Goal: Task Accomplishment & Management: Use online tool/utility

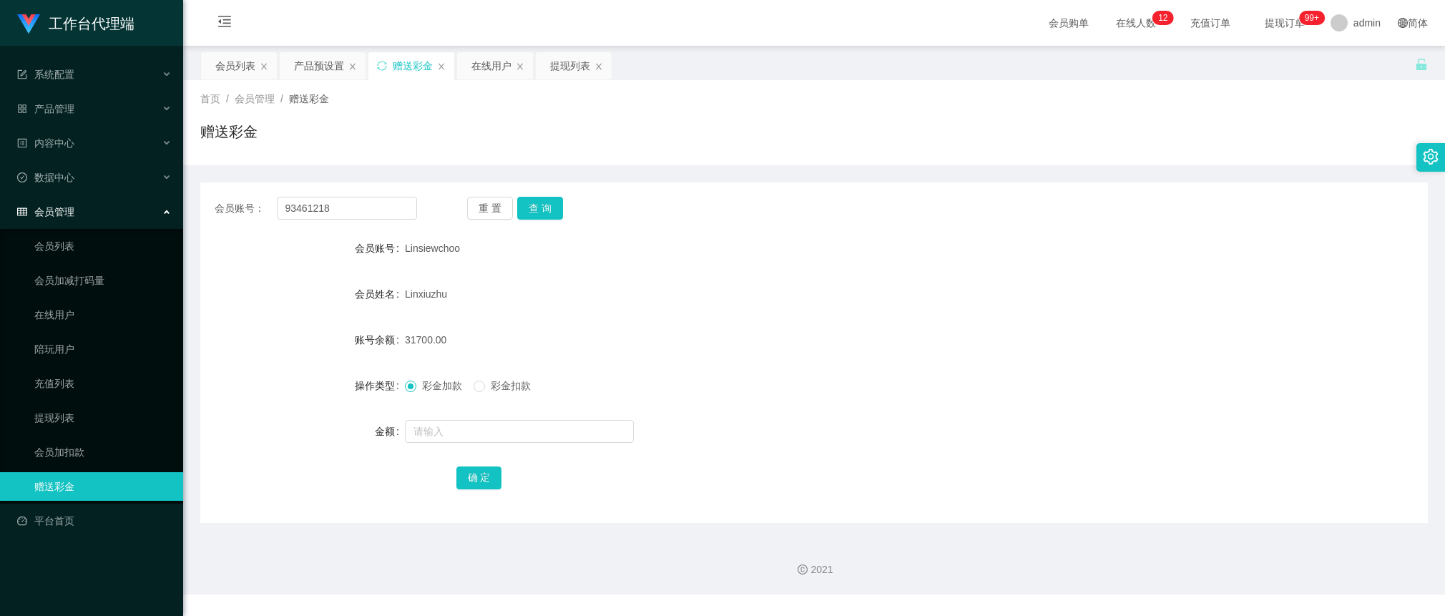
type input "93461218"
drag, startPoint x: 0, startPoint y: 0, endPoint x: 542, endPoint y: 201, distance: 577.8
click at [542, 201] on button "查 询" at bounding box center [540, 208] width 46 height 23
click at [490, 427] on input "text" at bounding box center [519, 431] width 229 height 23
type input "1500"
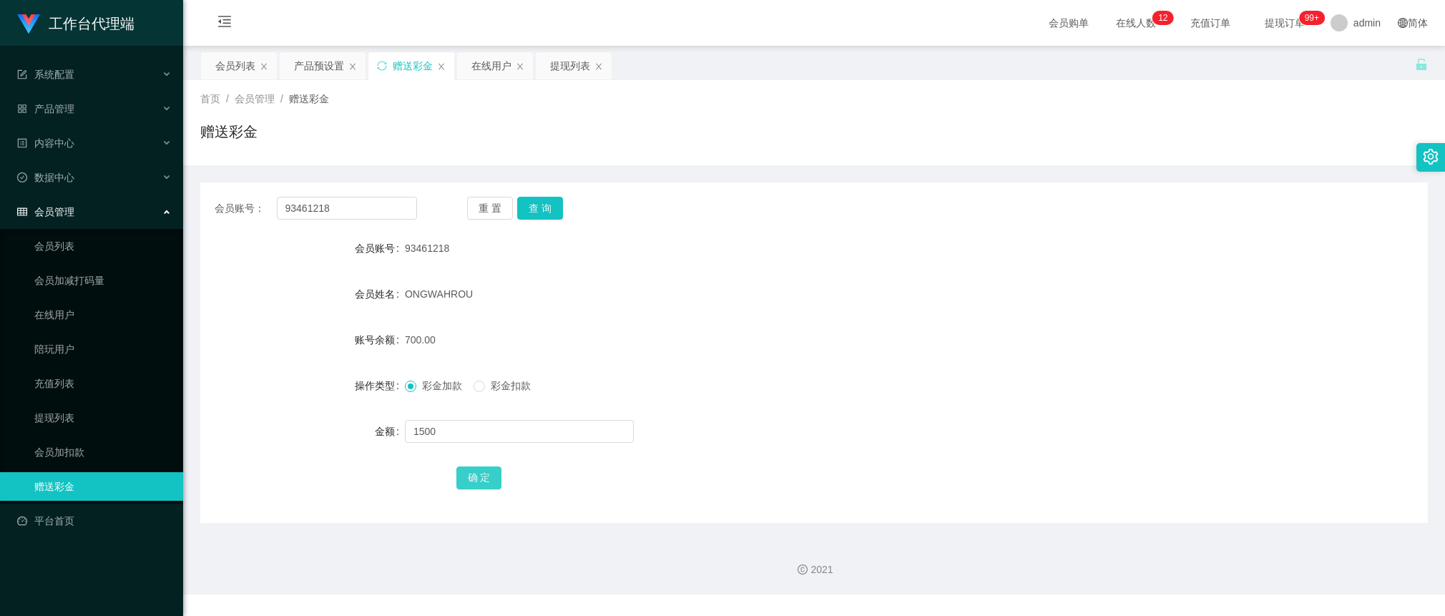
click at [481, 476] on button "确 定" at bounding box center [480, 478] width 46 height 23
click at [328, 56] on div "产品预设置" at bounding box center [319, 65] width 50 height 27
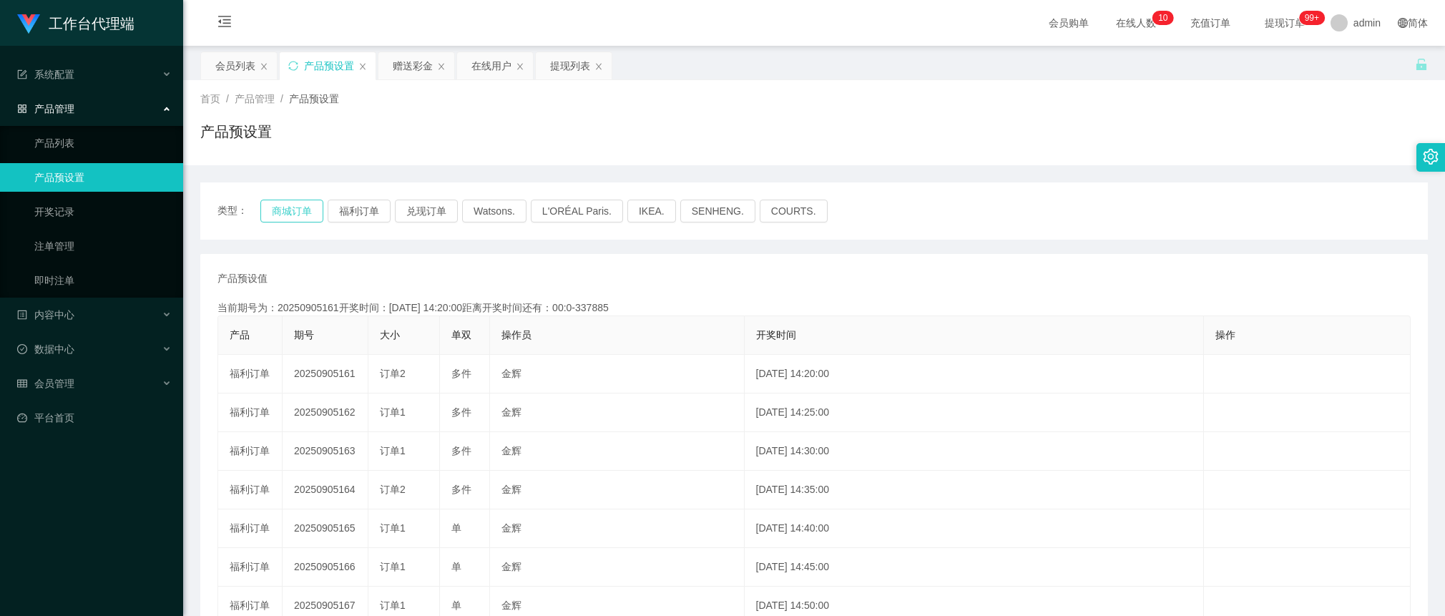
click at [298, 202] on button "商城订单" at bounding box center [291, 211] width 63 height 23
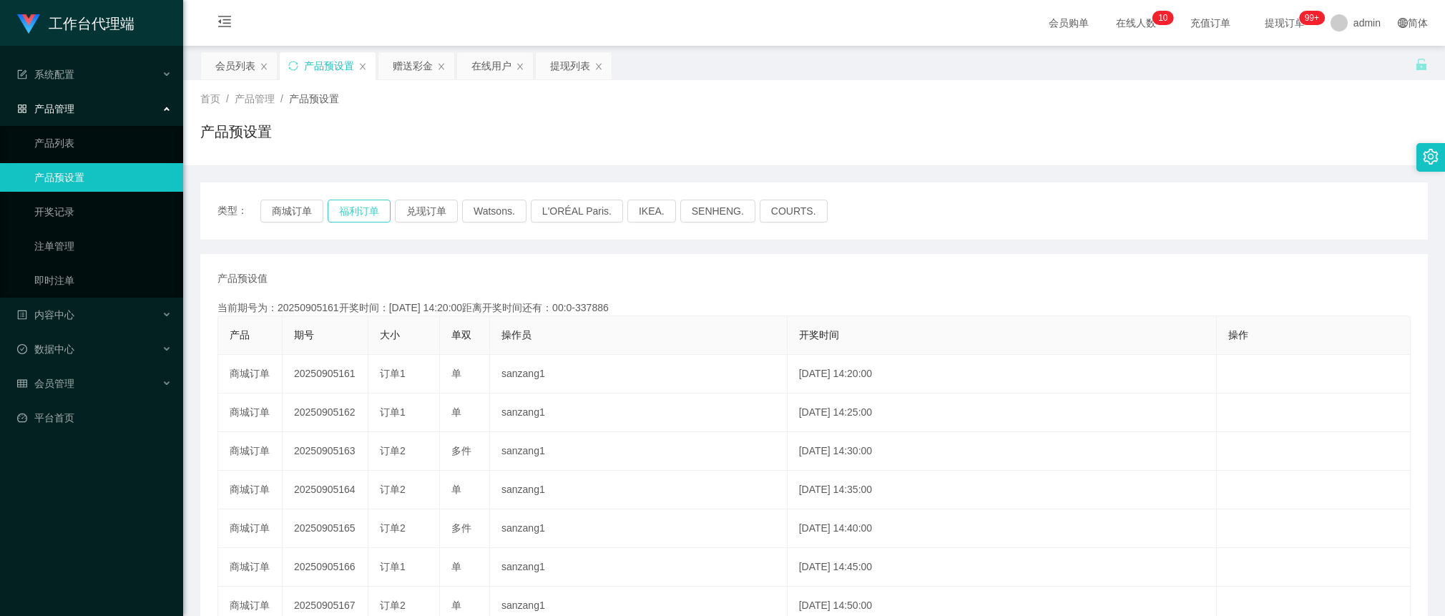
click at [342, 209] on button "福利订单" at bounding box center [359, 211] width 63 height 23
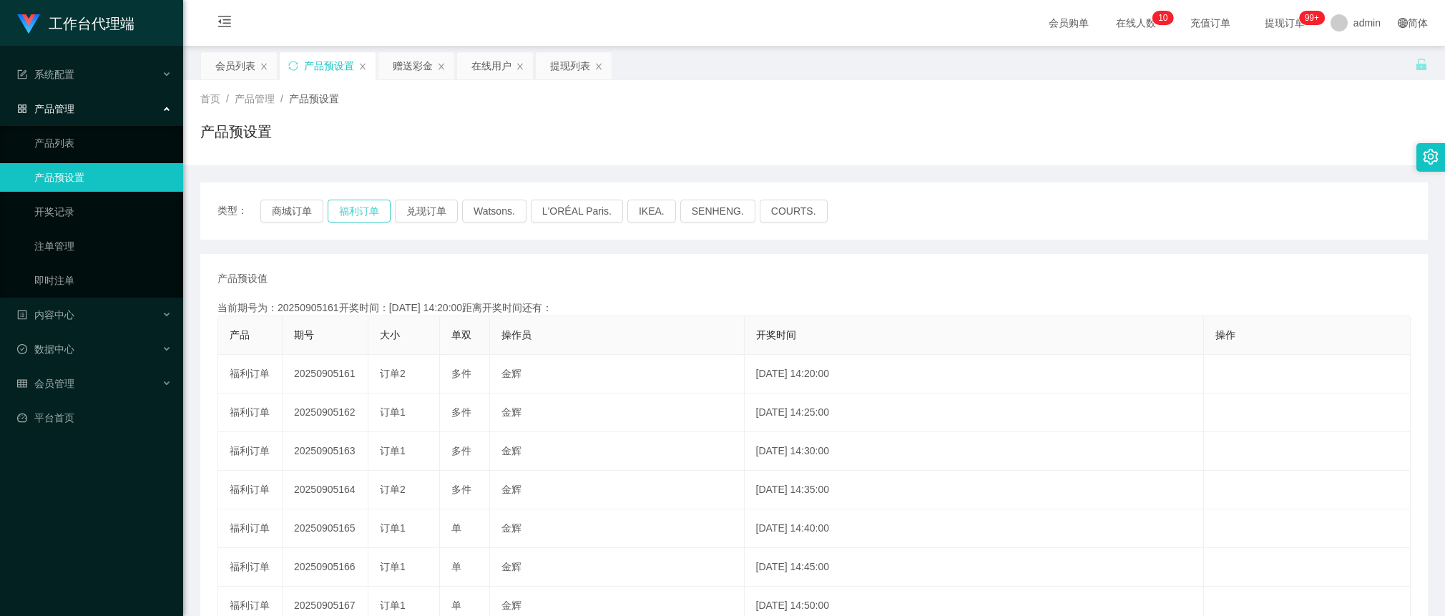
click at [342, 209] on button "福利订单" at bounding box center [359, 211] width 63 height 23
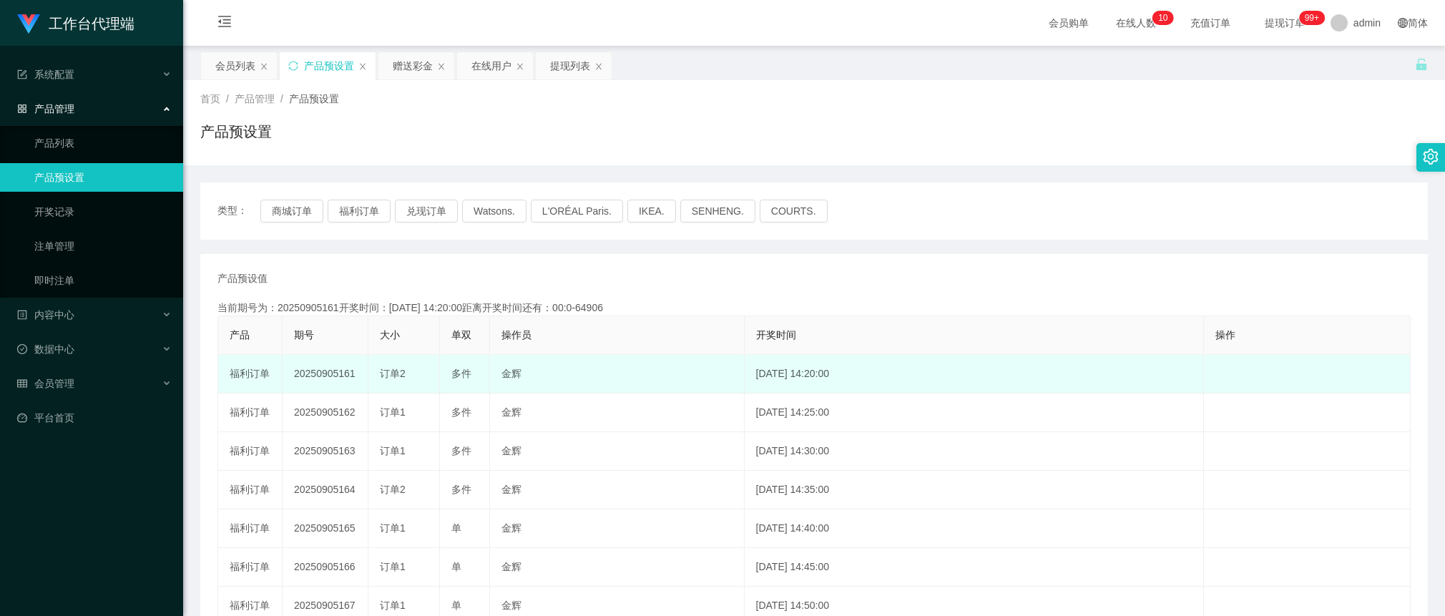
click at [331, 376] on td "20250905161" at bounding box center [326, 374] width 86 height 39
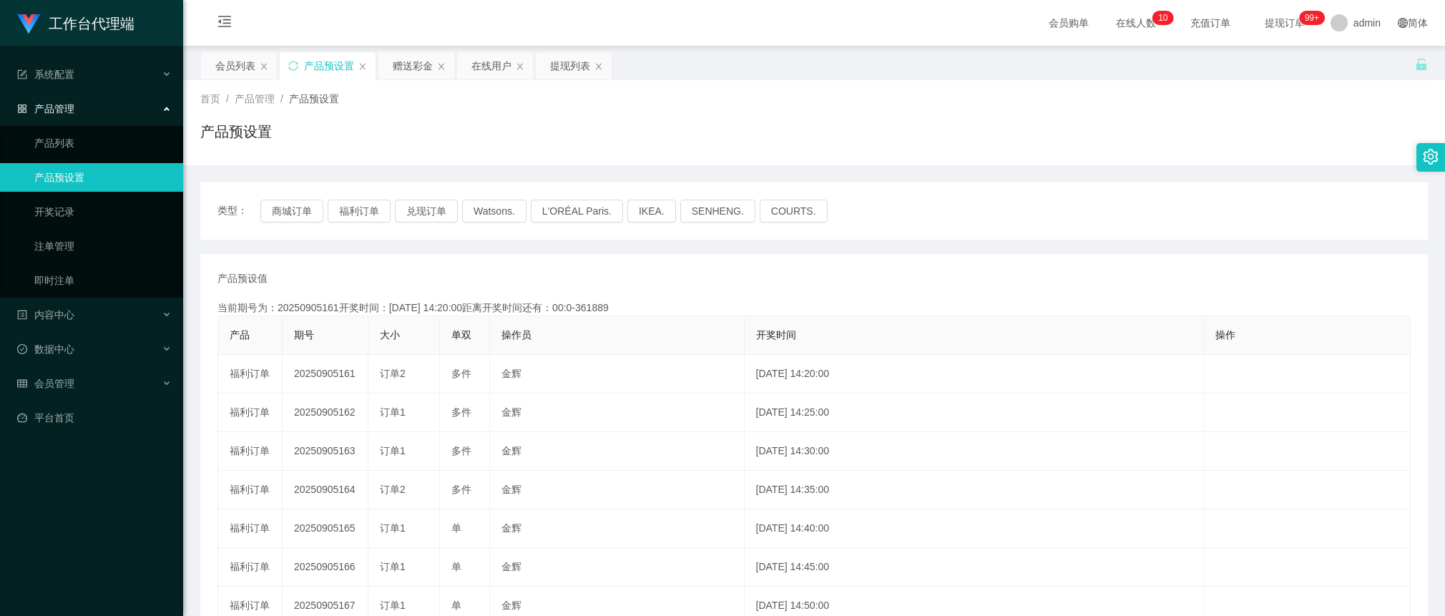
copy td "20250905161"
drag, startPoint x: 406, startPoint y: 72, endPoint x: 448, endPoint y: 90, distance: 46.1
click at [406, 70] on div "赠送彩金" at bounding box center [413, 65] width 40 height 27
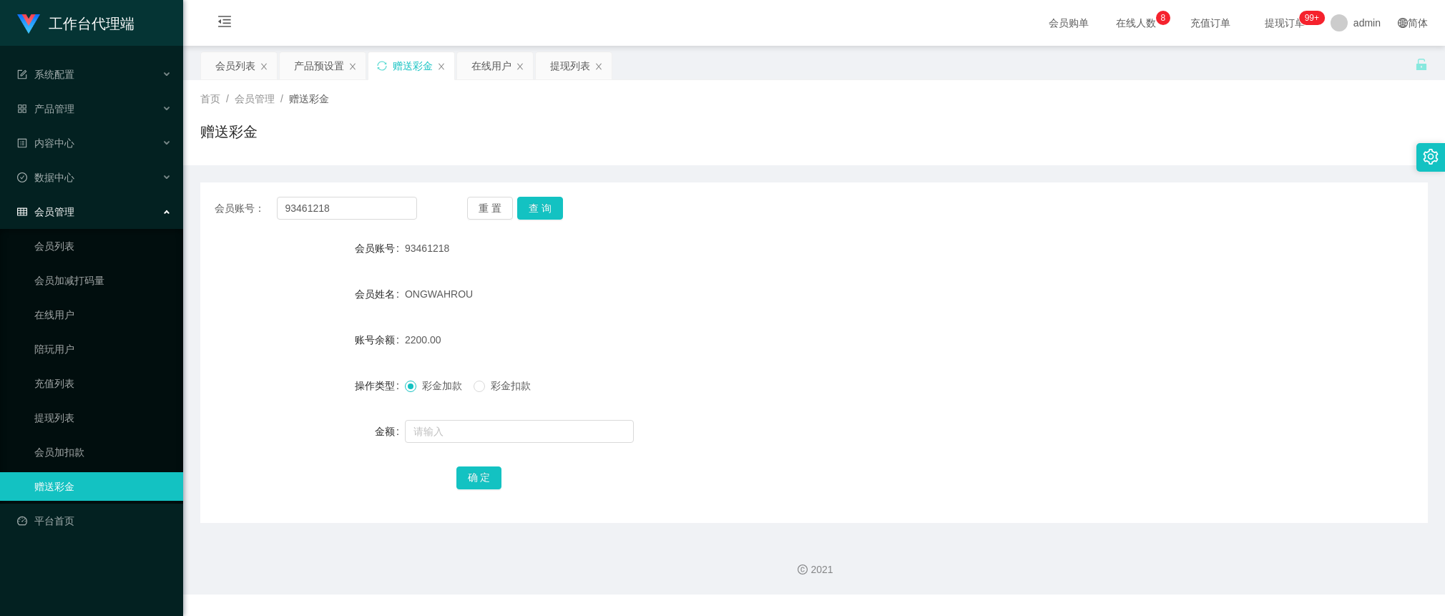
click at [678, 261] on div "93461218" at bounding box center [763, 248] width 716 height 29
click at [321, 68] on div "产品预设置" at bounding box center [319, 65] width 50 height 27
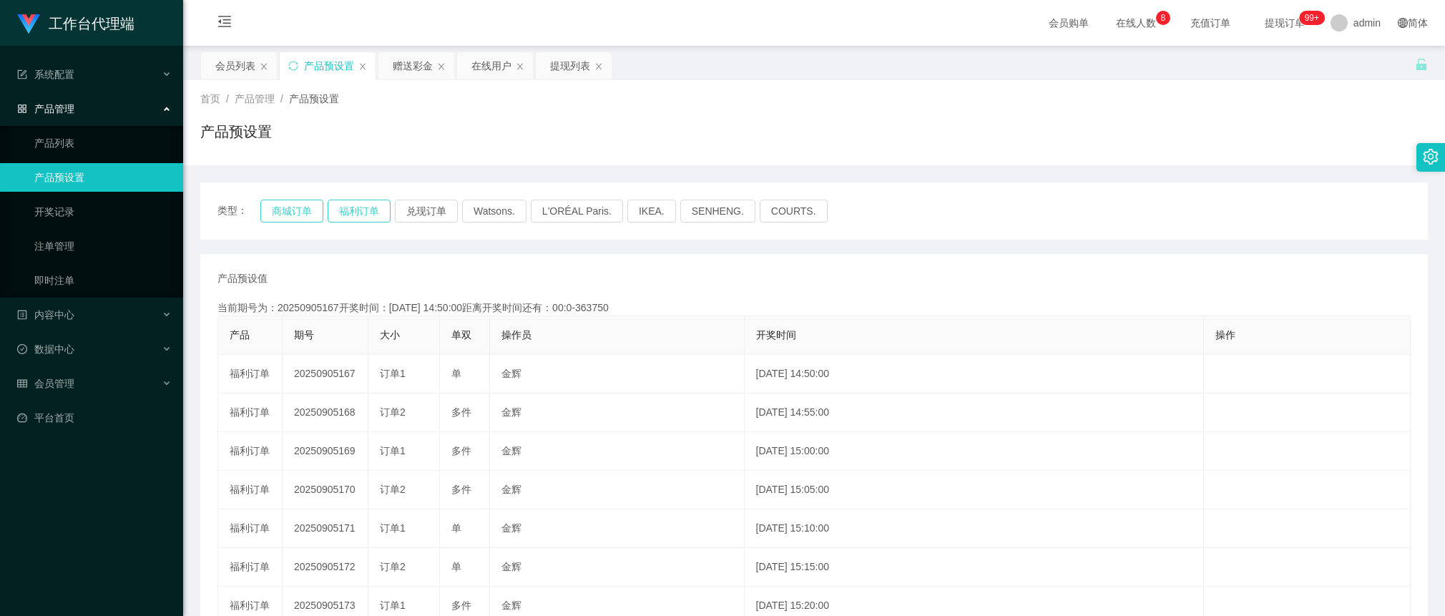
drag, startPoint x: 302, startPoint y: 210, endPoint x: 337, endPoint y: 213, distance: 35.2
click at [302, 210] on button "商城订单" at bounding box center [291, 211] width 63 height 23
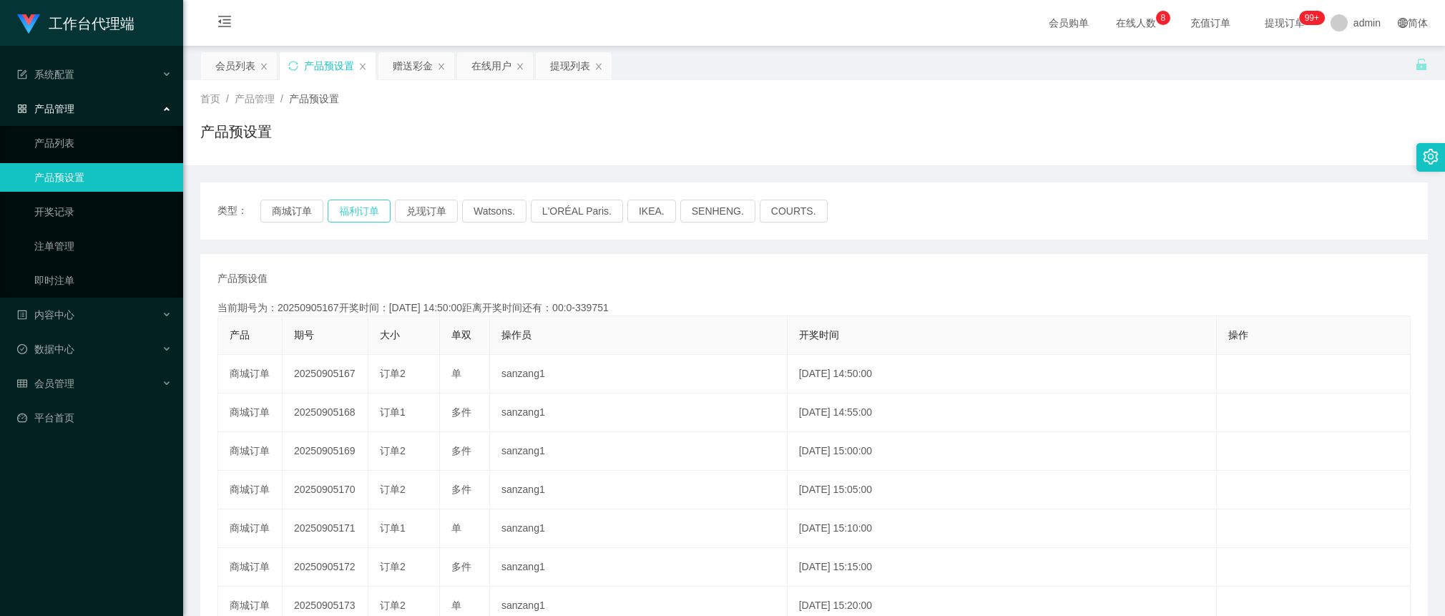
click at [358, 211] on button "福利订单" at bounding box center [359, 211] width 63 height 23
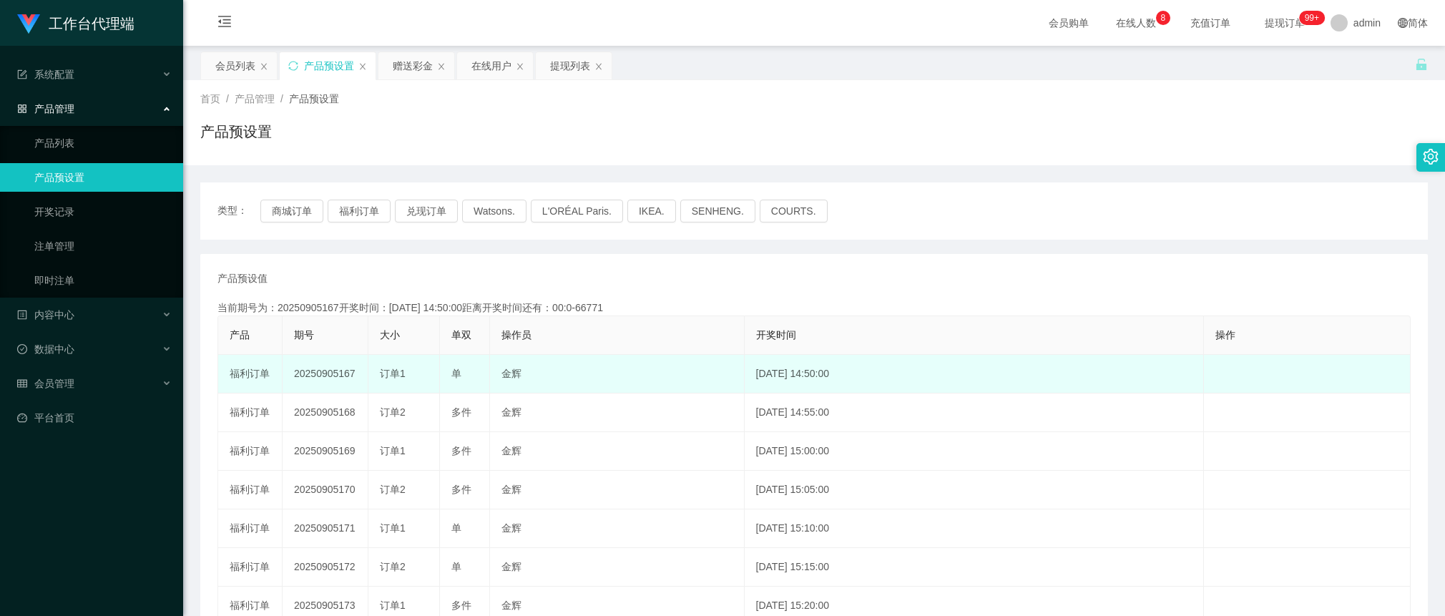
drag, startPoint x: 316, startPoint y: 386, endPoint x: 322, endPoint y: 381, distance: 7.6
click at [316, 386] on td "20250905167" at bounding box center [326, 374] width 86 height 39
click at [333, 371] on td "20250905167" at bounding box center [326, 374] width 86 height 39
click at [326, 372] on td "20250905167" at bounding box center [326, 374] width 86 height 39
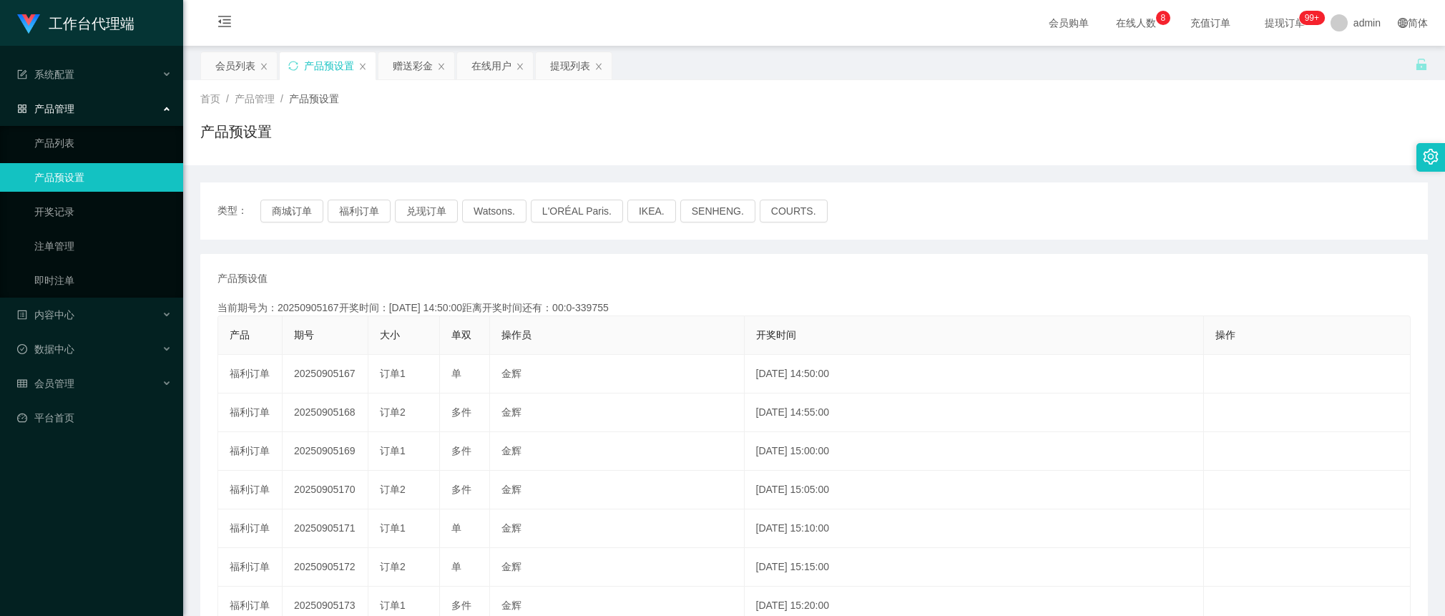
copy td "20250905167"
click at [414, 61] on div "赠送彩金" at bounding box center [413, 65] width 40 height 27
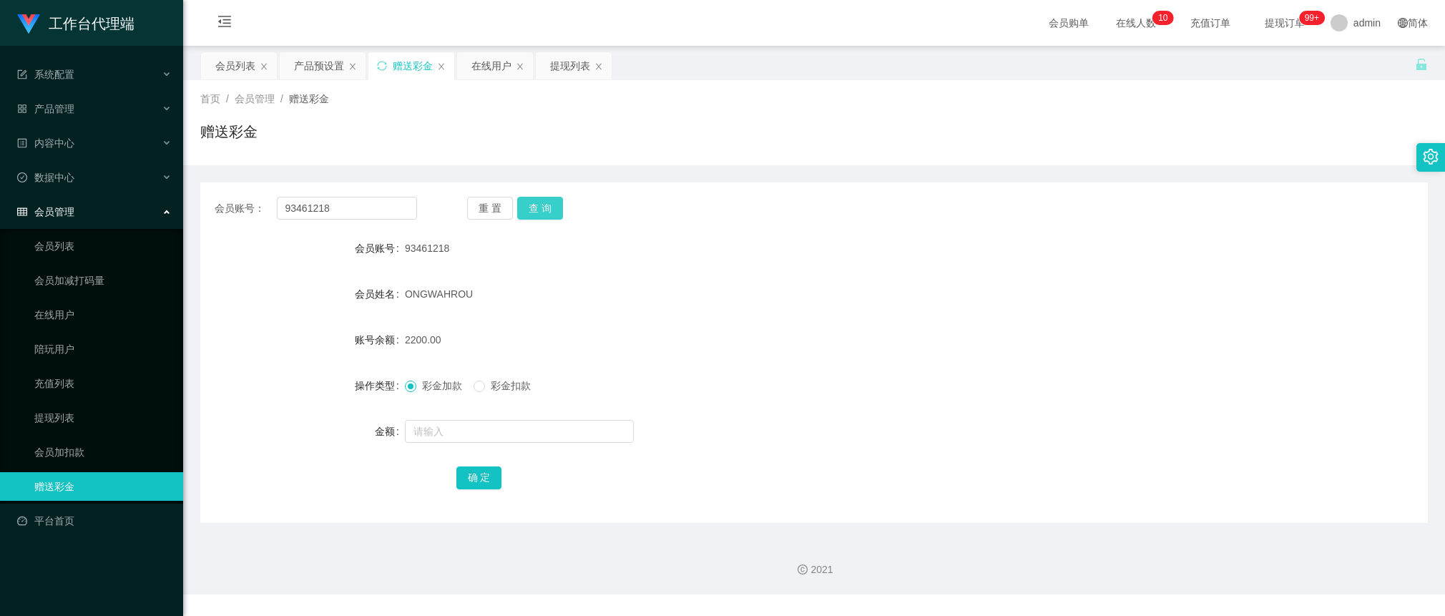
click at [544, 213] on button "查 询" at bounding box center [540, 208] width 46 height 23
drag, startPoint x: 560, startPoint y: 209, endPoint x: 545, endPoint y: 2, distance: 207.3
click at [560, 209] on button "查 询" at bounding box center [540, 208] width 46 height 23
click at [545, 298] on div "ONGWAHROU" at bounding box center [763, 294] width 716 height 29
click at [552, 229] on div "会员账号： 93461218 重 置 查 询 会员账号 93461218 会员姓名 ONGWAHROU 账号余额 2200.00 操作类型 彩金加款 彩金扣款…" at bounding box center [814, 352] width 1228 height 341
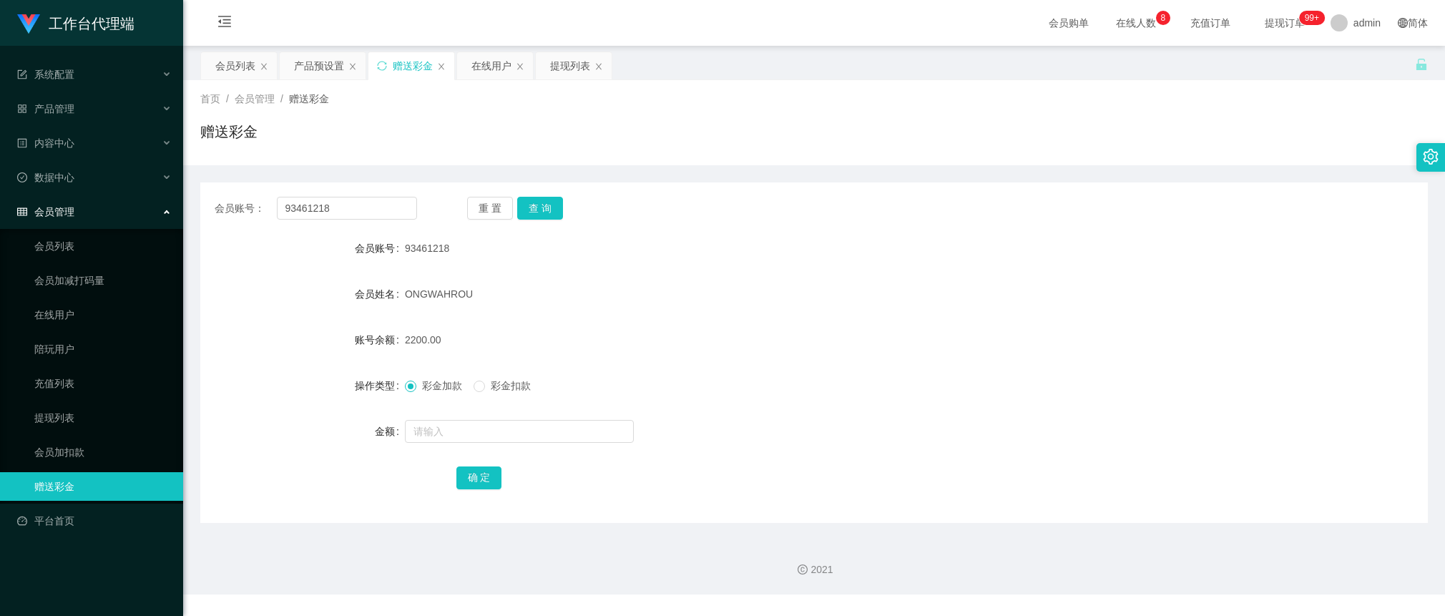
click at [565, 208] on div "重 置 查 询" at bounding box center [568, 208] width 203 height 23
click at [553, 208] on button "查 询" at bounding box center [540, 208] width 46 height 23
click at [542, 215] on button "查 询" at bounding box center [540, 208] width 46 height 23
click at [545, 209] on button "查 询" at bounding box center [540, 208] width 46 height 23
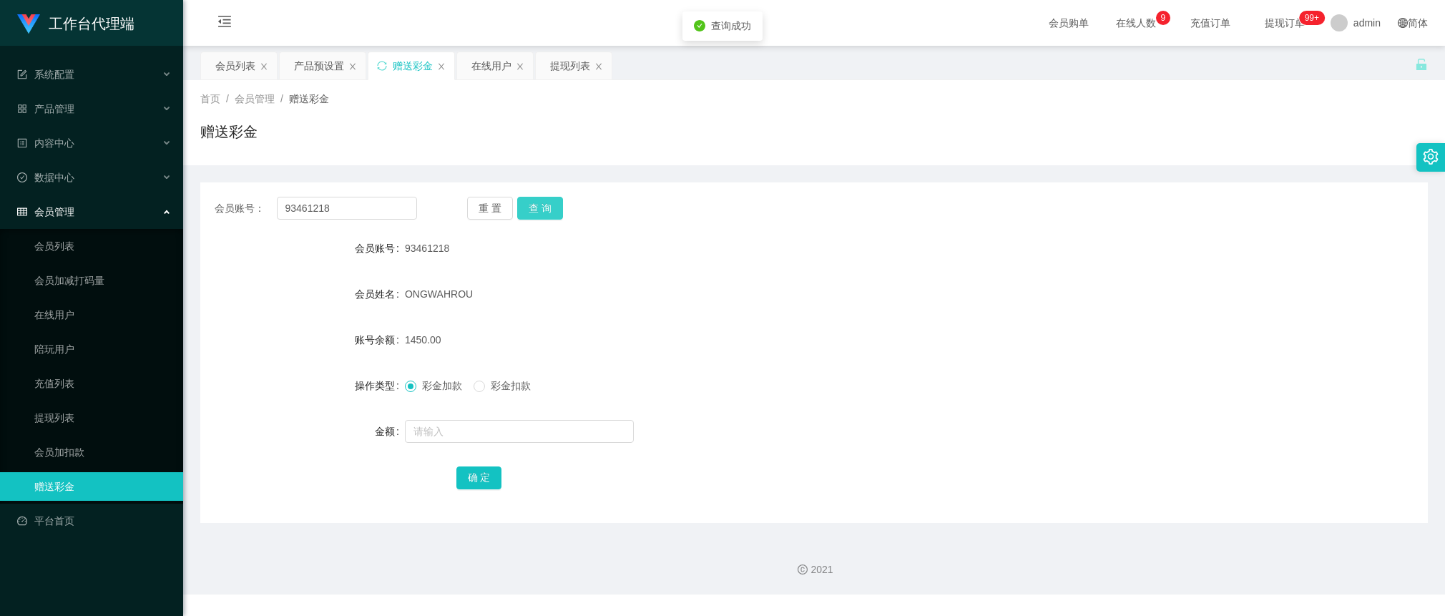
click at [545, 209] on button "查 询" at bounding box center [540, 208] width 46 height 23
click at [545, 220] on div "会员账号： 93461218 重 置 查 询 会员账号 93461218 会员姓名 ONGWAHROU 账号余额 1450.00 操作类型 彩金加款 彩金扣款…" at bounding box center [814, 352] width 1228 height 341
click at [547, 217] on button "查 询" at bounding box center [540, 208] width 46 height 23
click at [541, 208] on button "查 询" at bounding box center [540, 208] width 46 height 23
drag, startPoint x: 16, startPoint y: 540, endPoint x: 0, endPoint y: 537, distance: 16.1
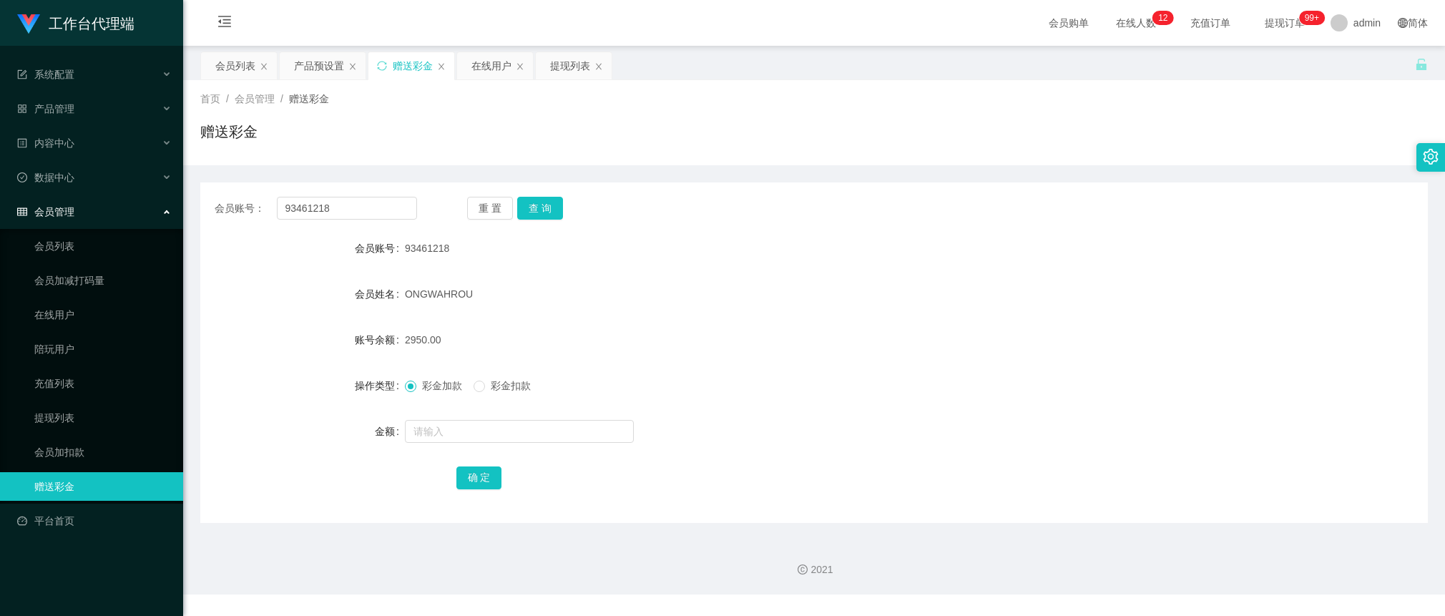
drag, startPoint x: 699, startPoint y: 276, endPoint x: 686, endPoint y: 262, distance: 19.7
click at [701, 275] on form "会员账号 93461218 会员姓名 ONGWAHROU 账号余额 2950.00 操作类型 彩金加款 彩金扣款 金额 确 定" at bounding box center [814, 363] width 1228 height 258
